Goal: Transaction & Acquisition: Purchase product/service

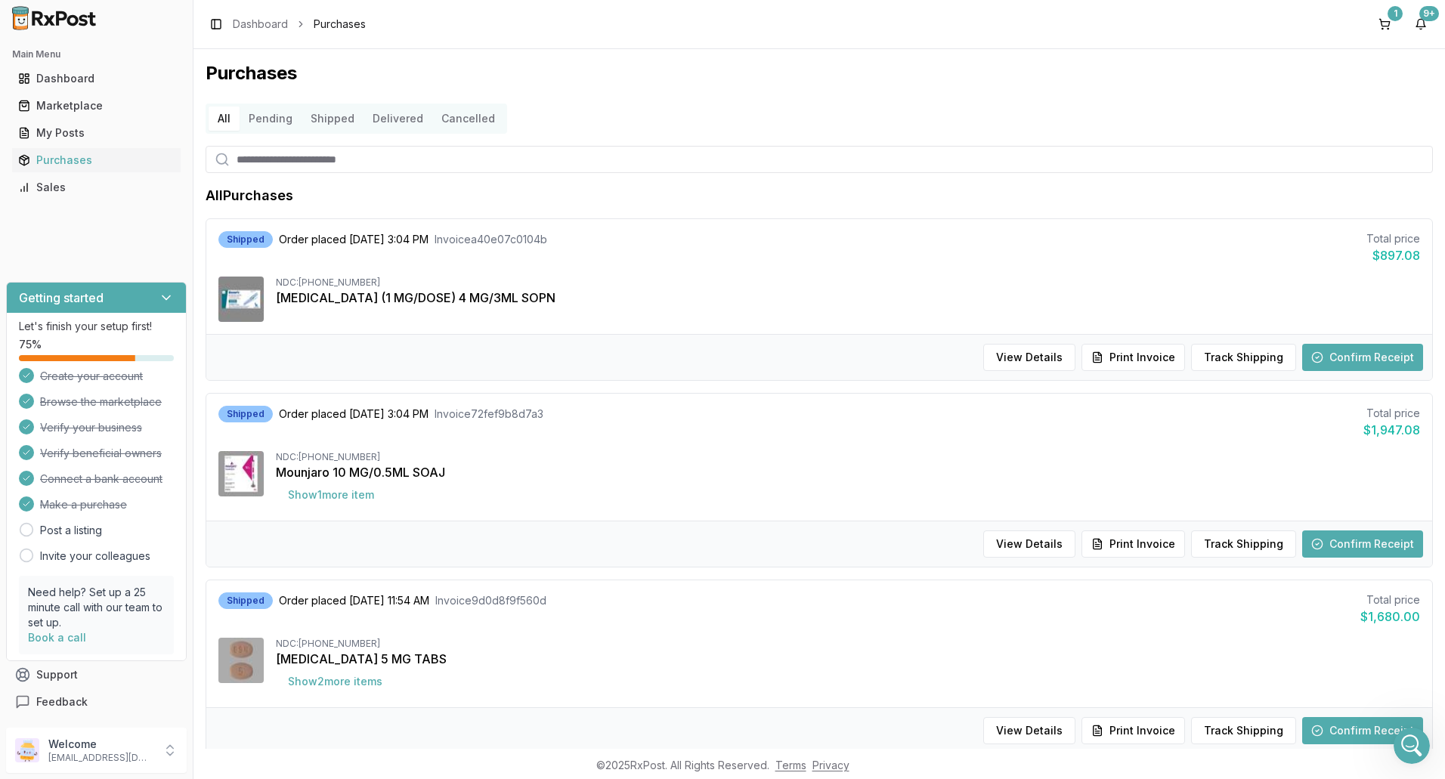
scroll to position [1058, 0]
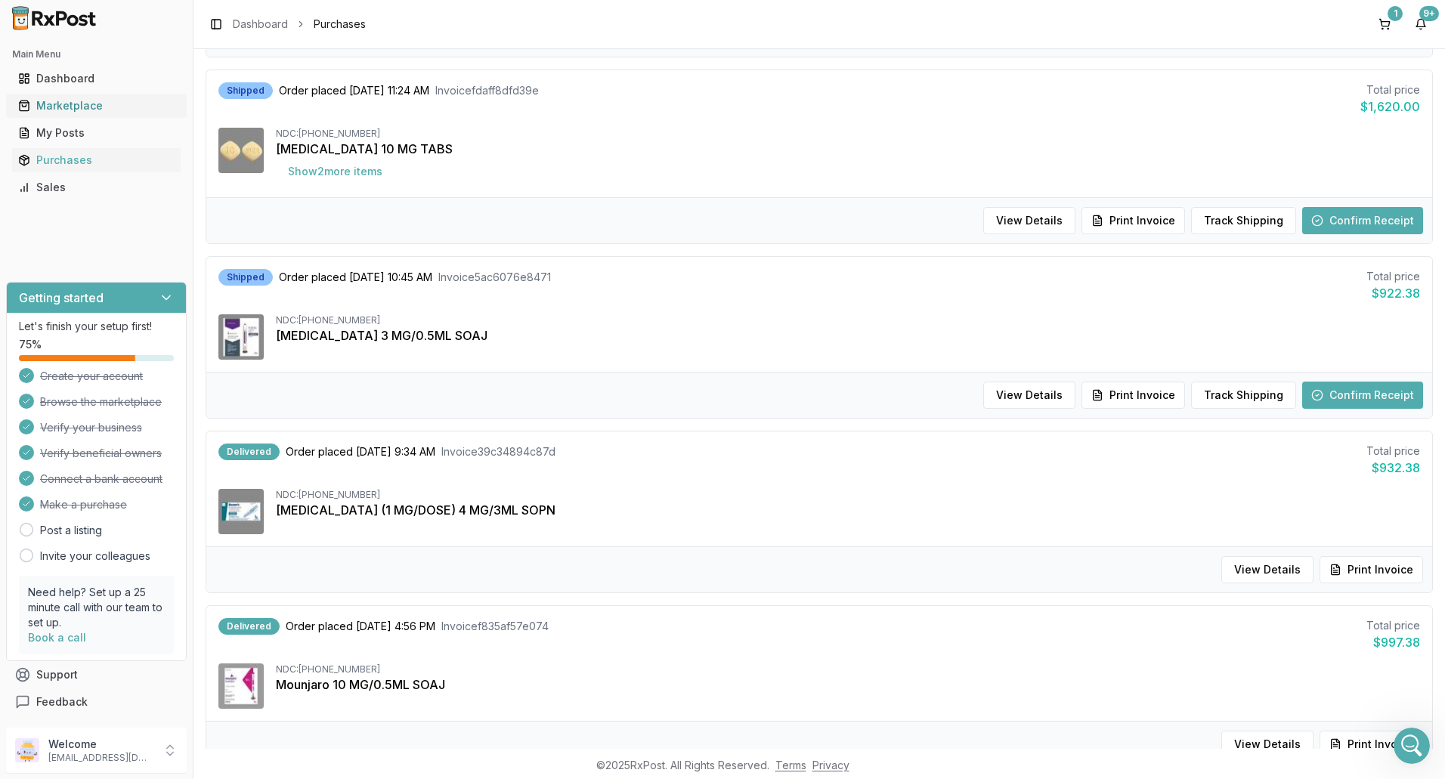
click at [42, 97] on link "Marketplace" at bounding box center [96, 105] width 169 height 27
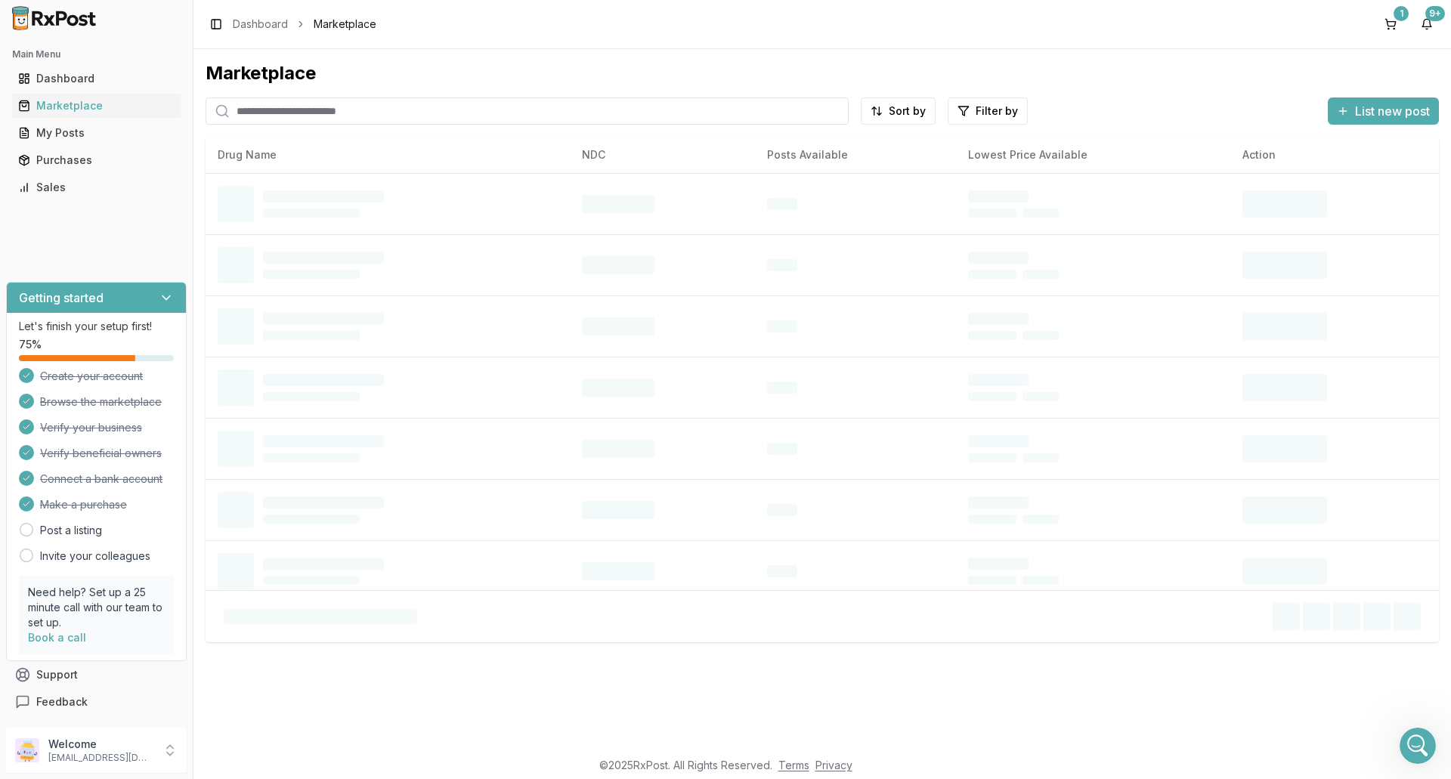
click at [278, 110] on input "search" at bounding box center [527, 111] width 643 height 27
type input "*********"
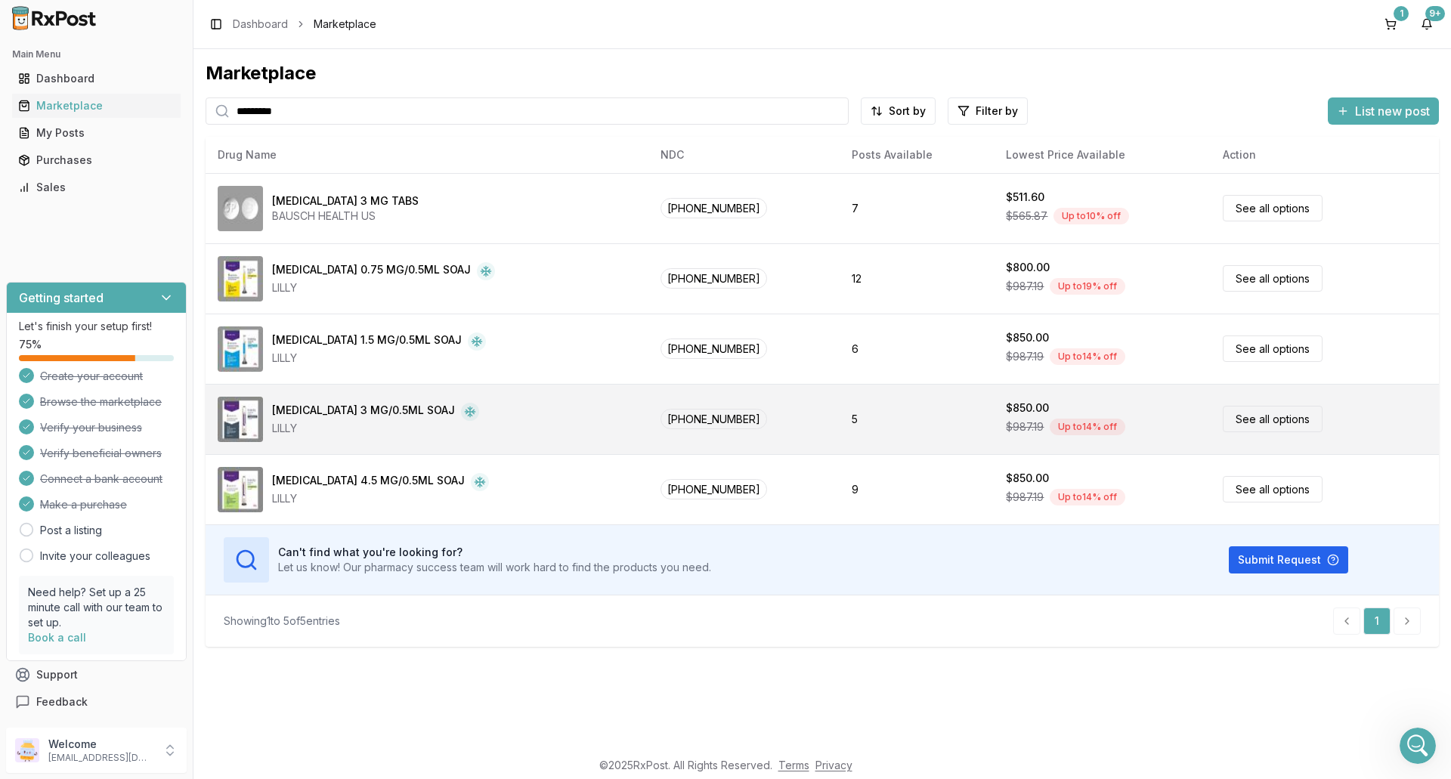
click at [283, 433] on div "LILLY" at bounding box center [375, 428] width 207 height 15
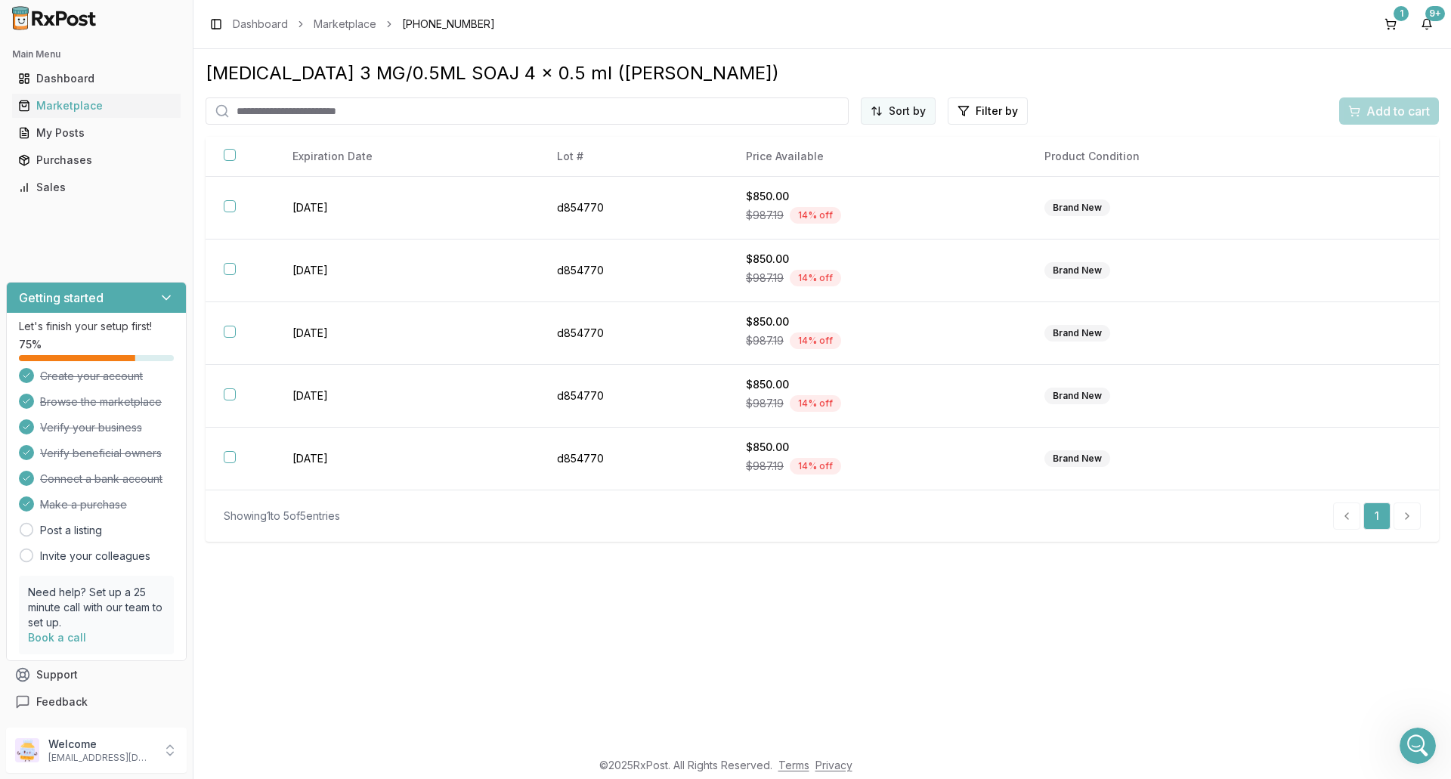
click at [920, 113] on html "Main Menu Dashboard Marketplace My Posts Purchases Sales Getting started Let's …" at bounding box center [725, 389] width 1451 height 779
click at [892, 172] on div "Price (Low to High)" at bounding box center [862, 168] width 144 height 24
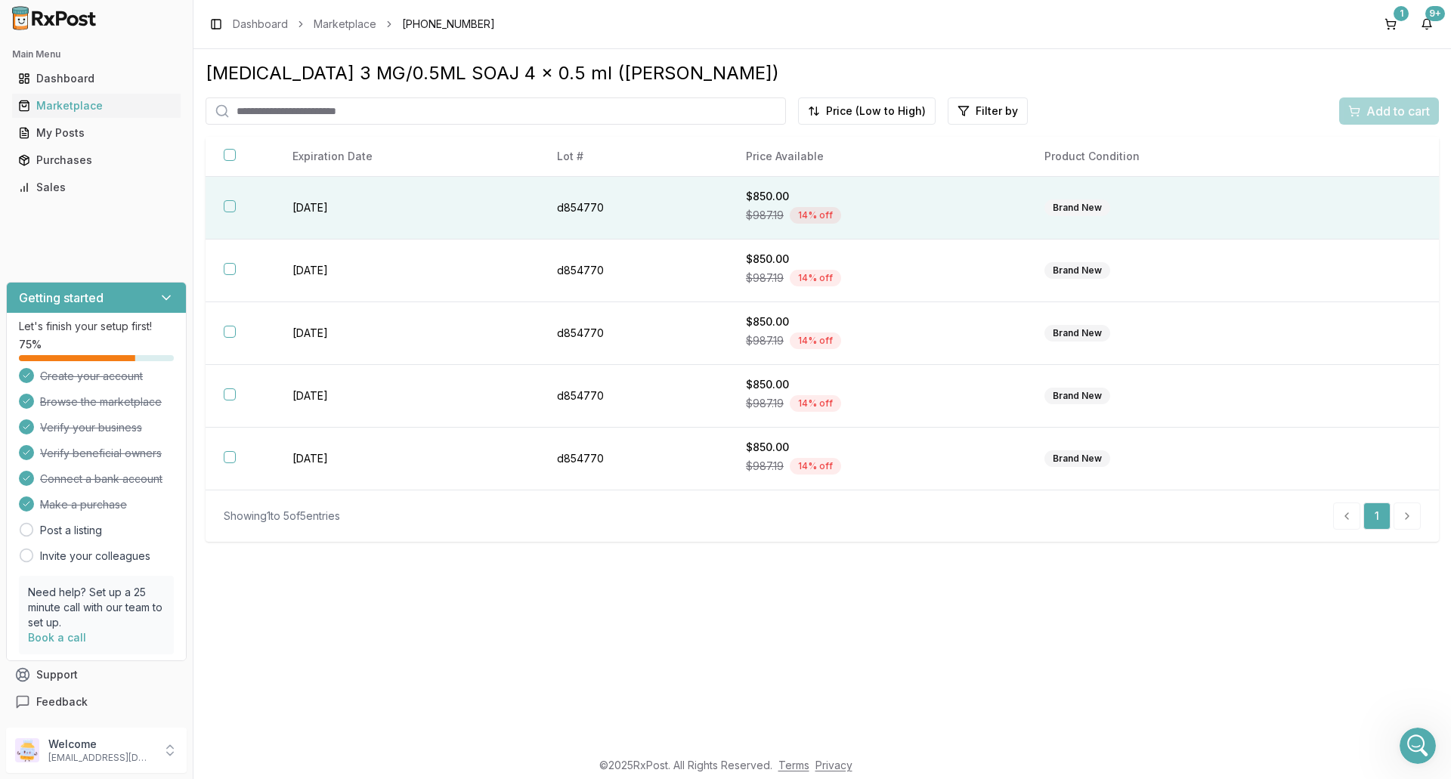
drag, startPoint x: 1213, startPoint y: 203, endPoint x: 1257, endPoint y: 181, distance: 49.7
click at [1213, 203] on div "Brand New" at bounding box center [1176, 208] width 263 height 17
click at [1417, 113] on span "Add to cart" at bounding box center [1399, 111] width 64 height 18
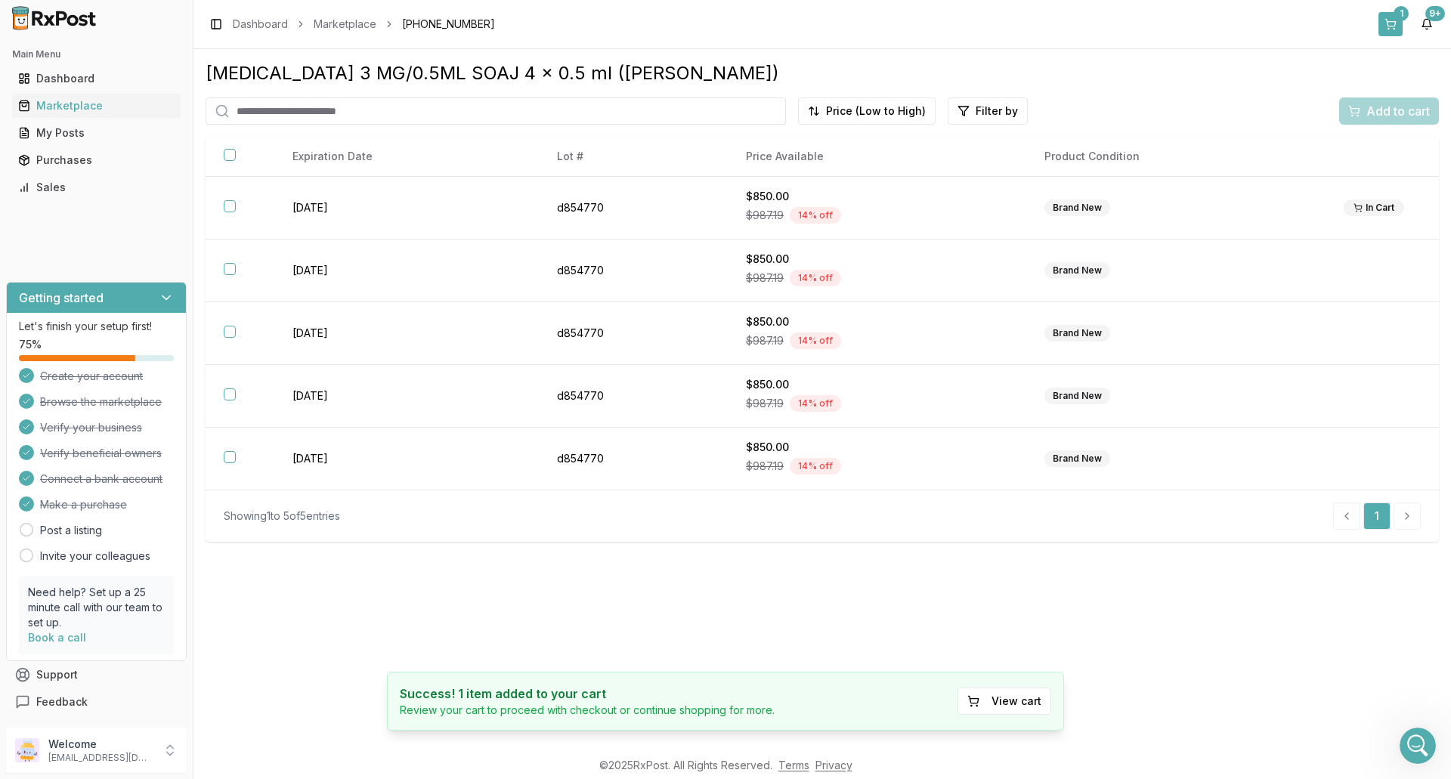
click at [1388, 27] on button "1" at bounding box center [1391, 24] width 24 height 24
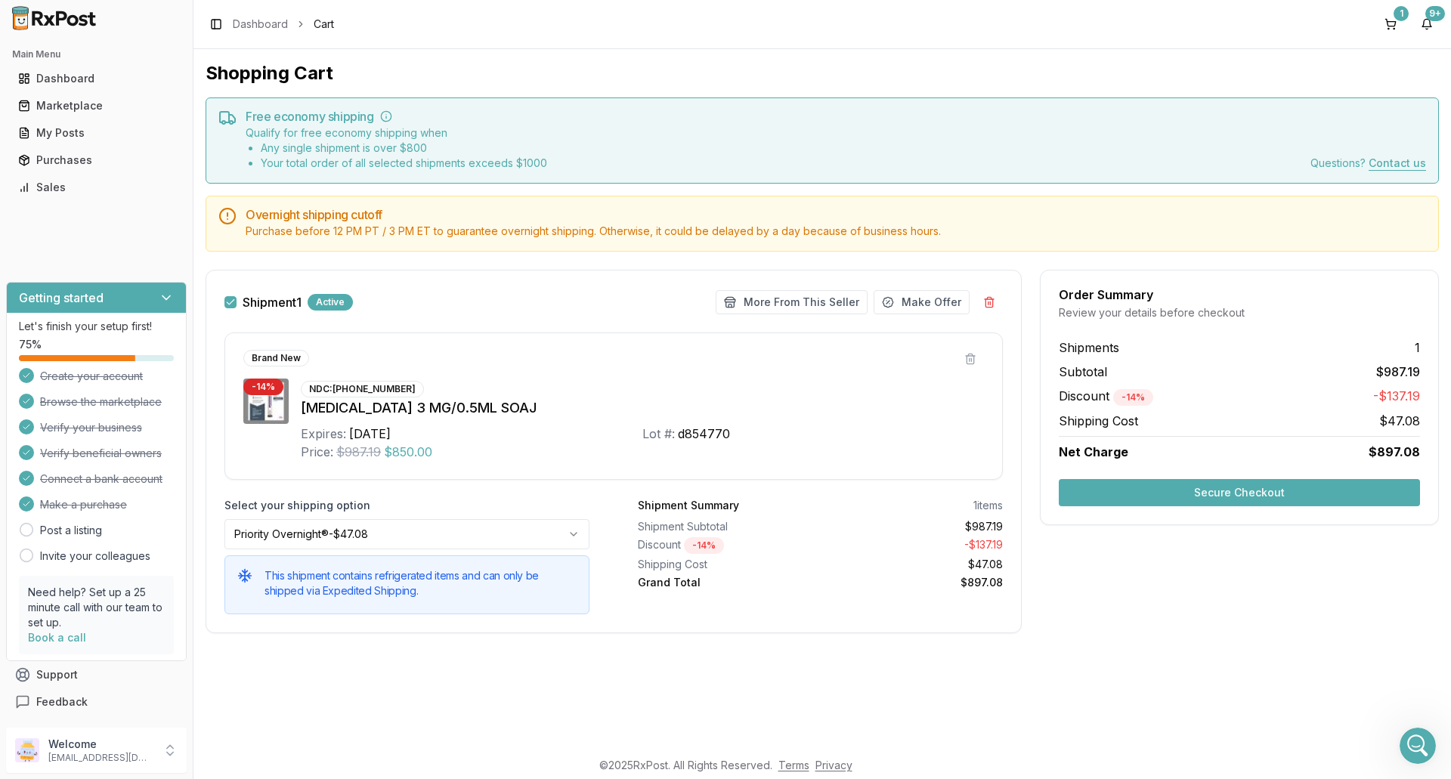
click at [1262, 491] on button "Secure Checkout" at bounding box center [1239, 492] width 361 height 27
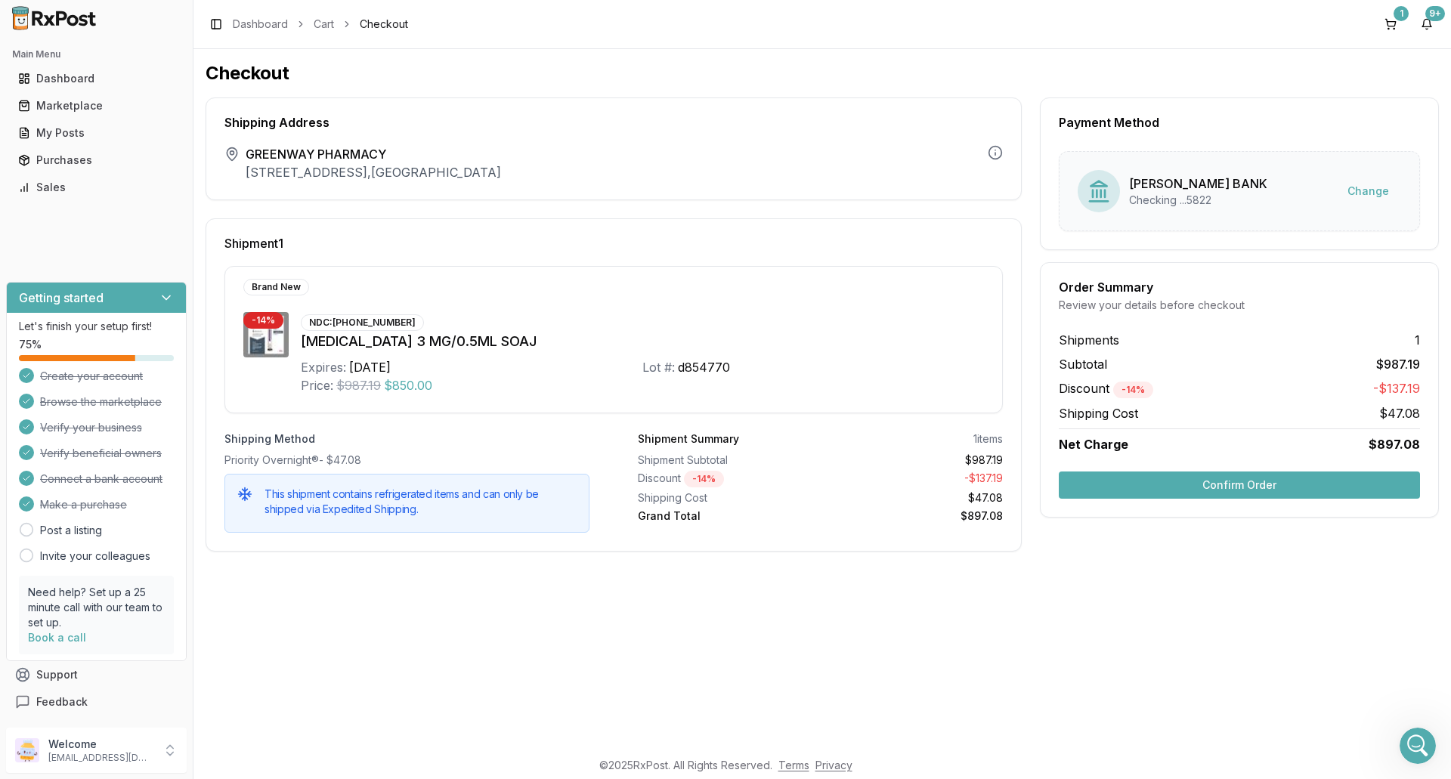
click at [1262, 491] on button "Confirm Order" at bounding box center [1239, 485] width 361 height 27
